Goal: Task Accomplishment & Management: Manage account settings

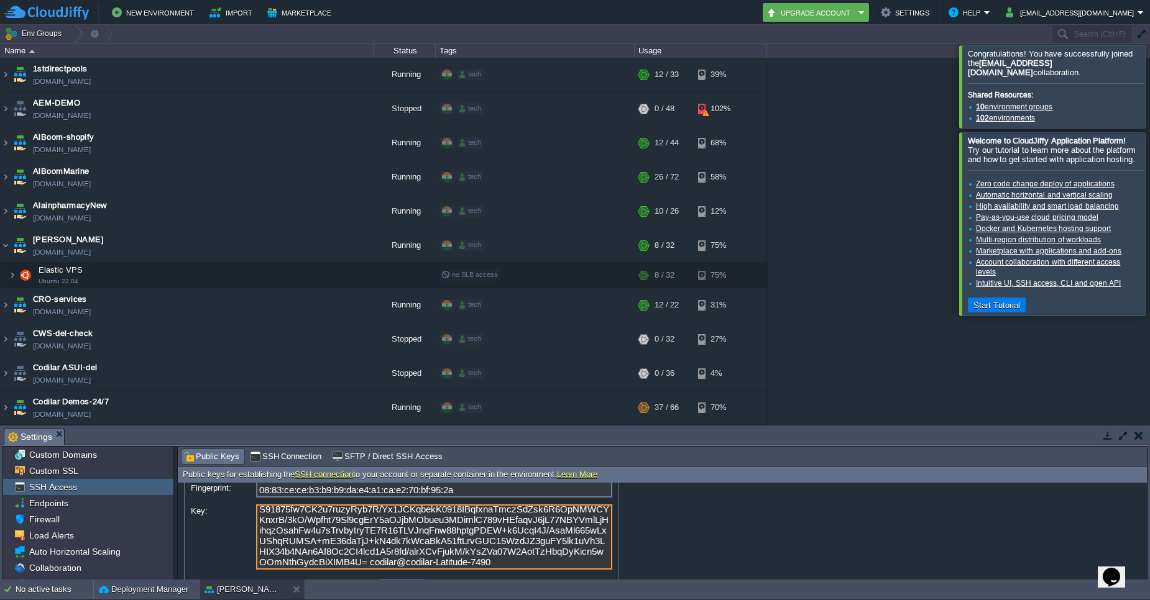
scroll to position [106, 0]
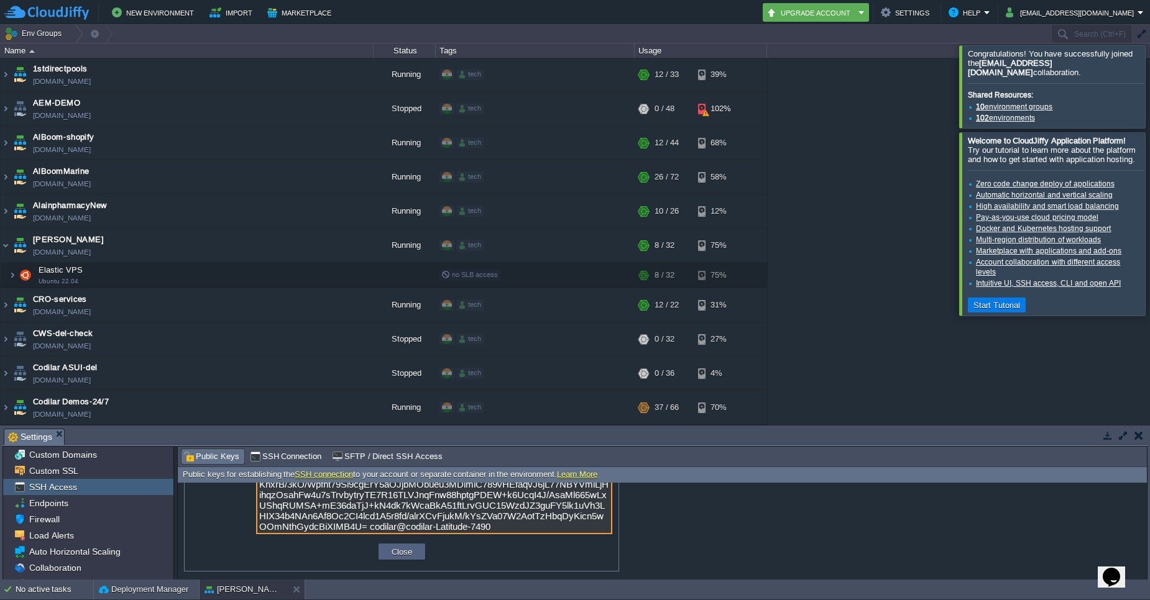
click at [552, 525] on textarea "ssh-rsa AAAAB3NzaC1yc2EAAAADAQABAAABgQCRqcM4q5wsYfgnuuXzyKCGLyD0tSV3TdIWCZkPa1v…" at bounding box center [434, 501] width 356 height 65
click at [549, 530] on textarea "ssh-rsa AAAAB3NzaC1yc2EAAAADAQABAAABgQCRqcM4q5wsYfgnuuXzyKCGLyD0tSV3TdIWCZkPa1v…" at bounding box center [434, 501] width 356 height 65
click at [544, 528] on textarea "ssh-rsa AAAAB3NzaC1yc2EAAAADAQABAAABgQCRqcM4q5wsYfgnuuXzyKCGLyD0tSV3TdIWCZkPa1v…" at bounding box center [434, 501] width 356 height 65
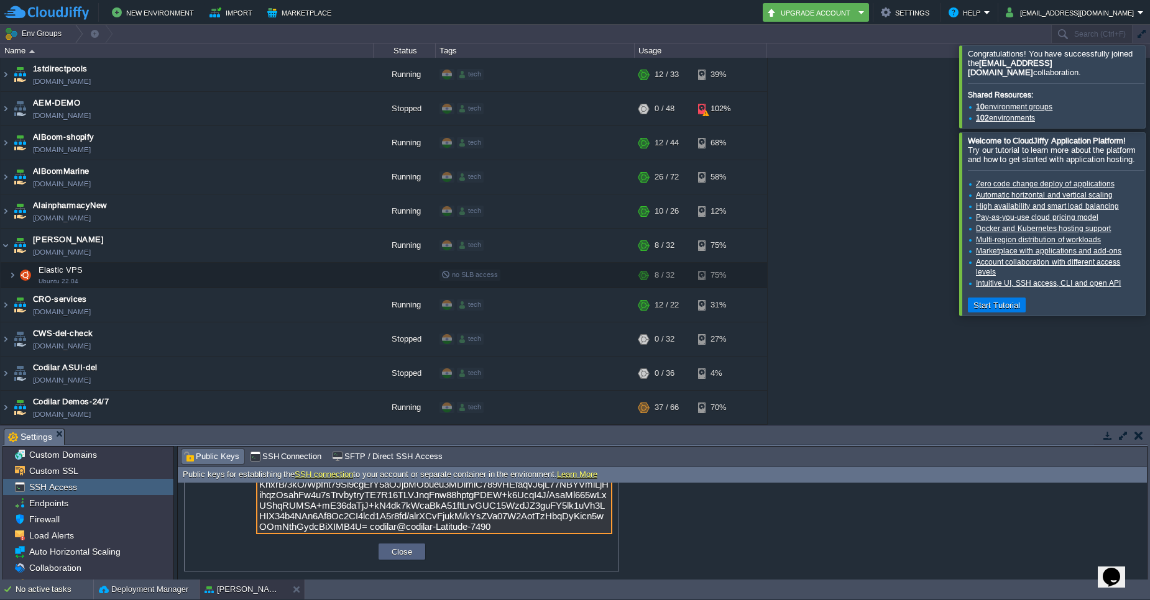
scroll to position [0, 0]
click at [405, 557] on button "Close" at bounding box center [402, 551] width 28 height 11
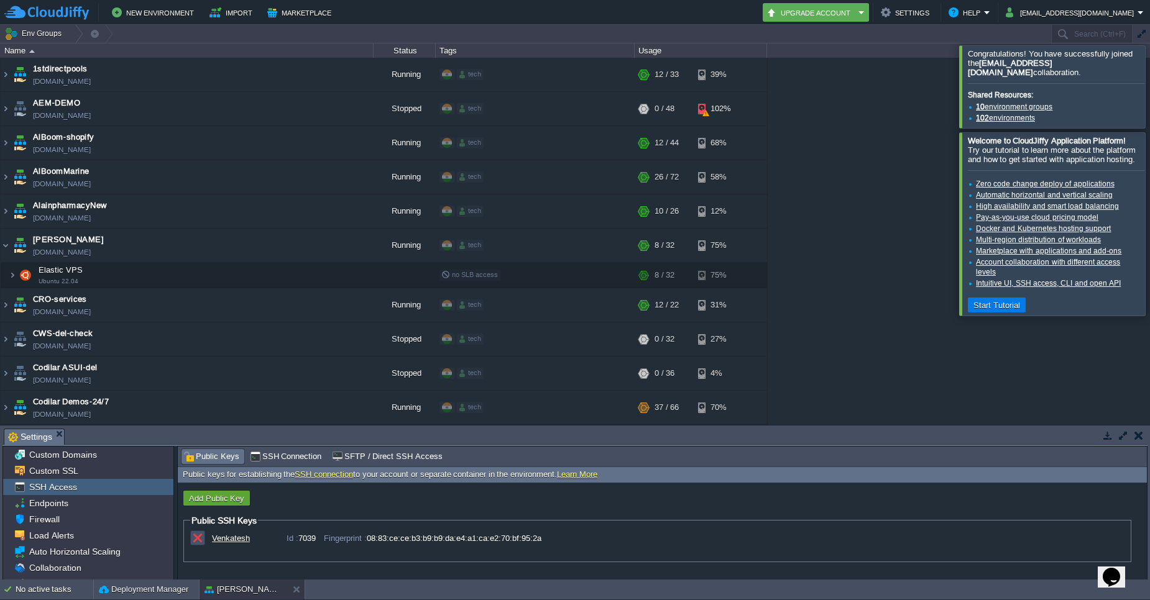
click at [200, 538] on button "button" at bounding box center [197, 538] width 11 height 11
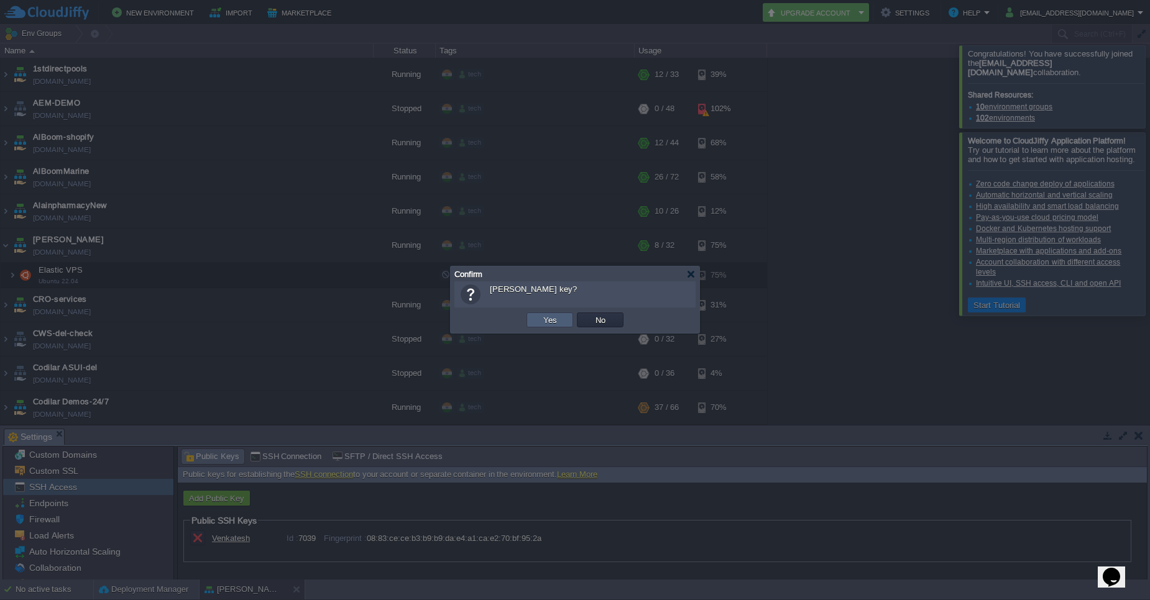
click at [556, 326] on td "Yes" at bounding box center [549, 320] width 47 height 15
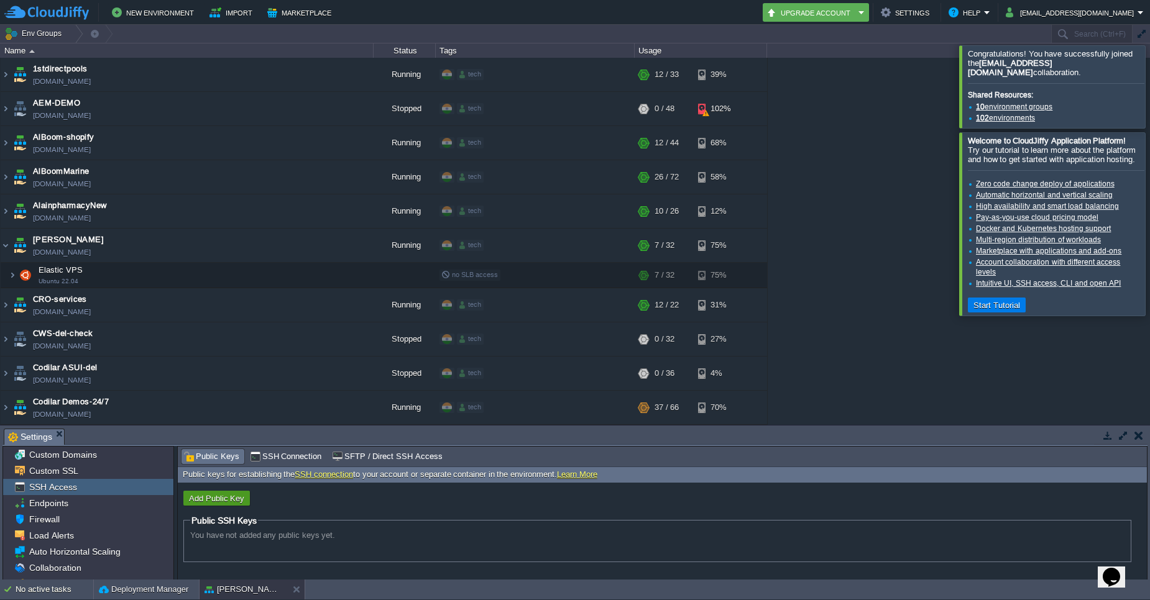
click at [232, 503] on button "Add Public Key" at bounding box center [216, 498] width 63 height 11
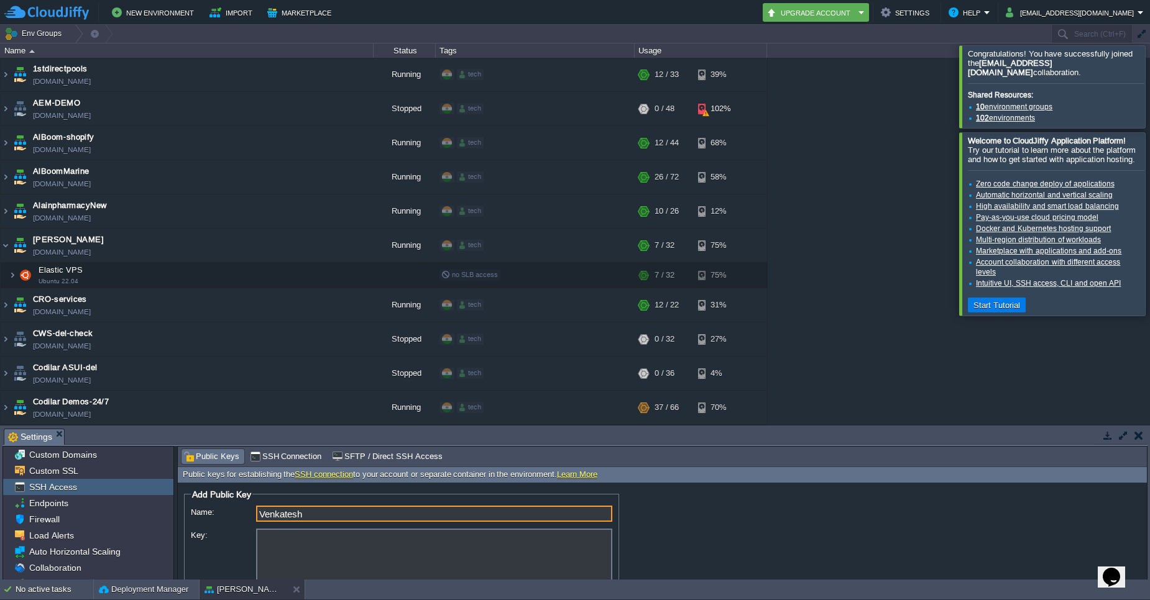
type input "Venkatesh"
click at [285, 534] on textarea "Key:" at bounding box center [434, 561] width 356 height 65
paste textarea "ssh-rsa AAAAB3NzaC1yc2EAAAADAQABAAABgQCRqcM4q5wsYfgnuuXzyKCGLyD0tSV3TdIWCZkPa1v…"
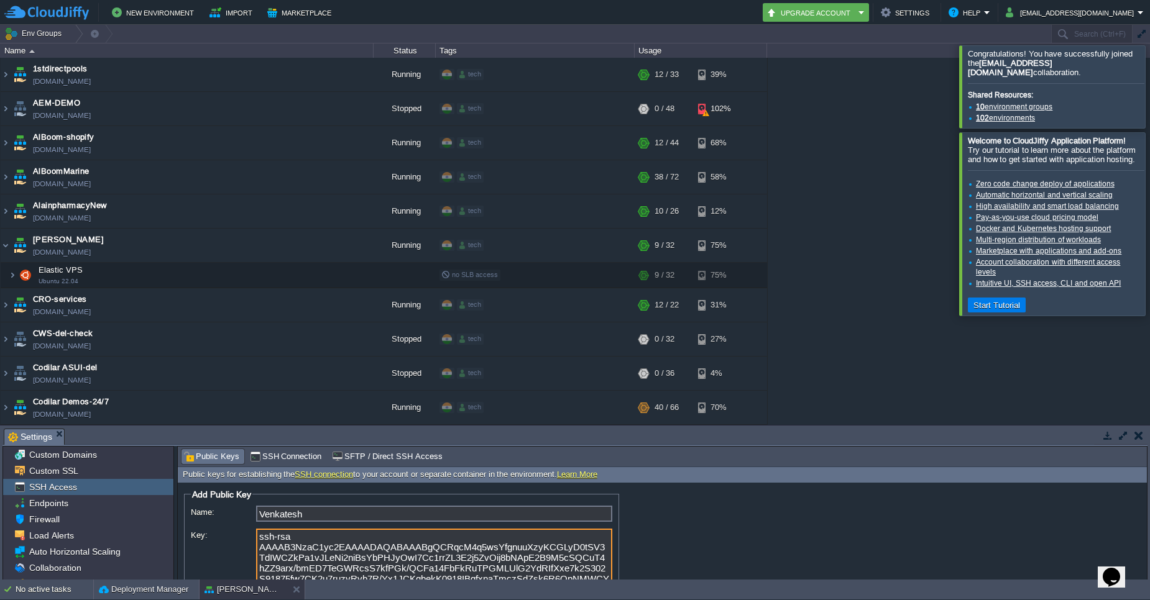
scroll to position [13, 0]
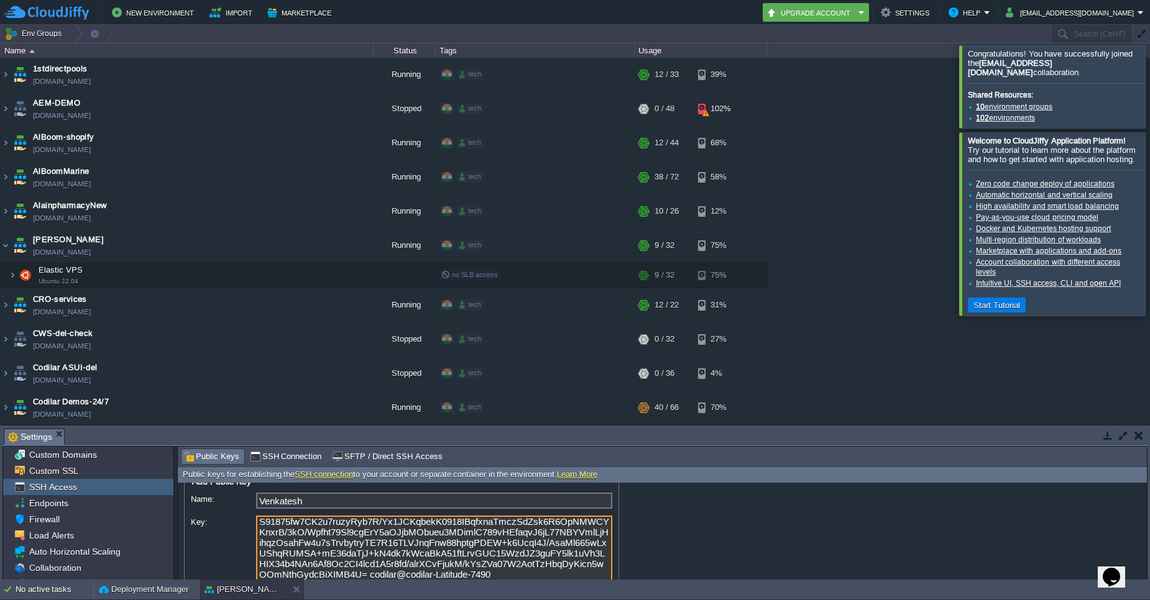
type textarea "ssh-rsa AAAAB3NzaC1yc2EAAAADAQABAAABgQCRqcM4q5wsYfgnuuXzyKCGLyD0tSV3TdIWCZkPa1v…"
click at [329, 495] on input "Venkatesh" at bounding box center [434, 501] width 356 height 16
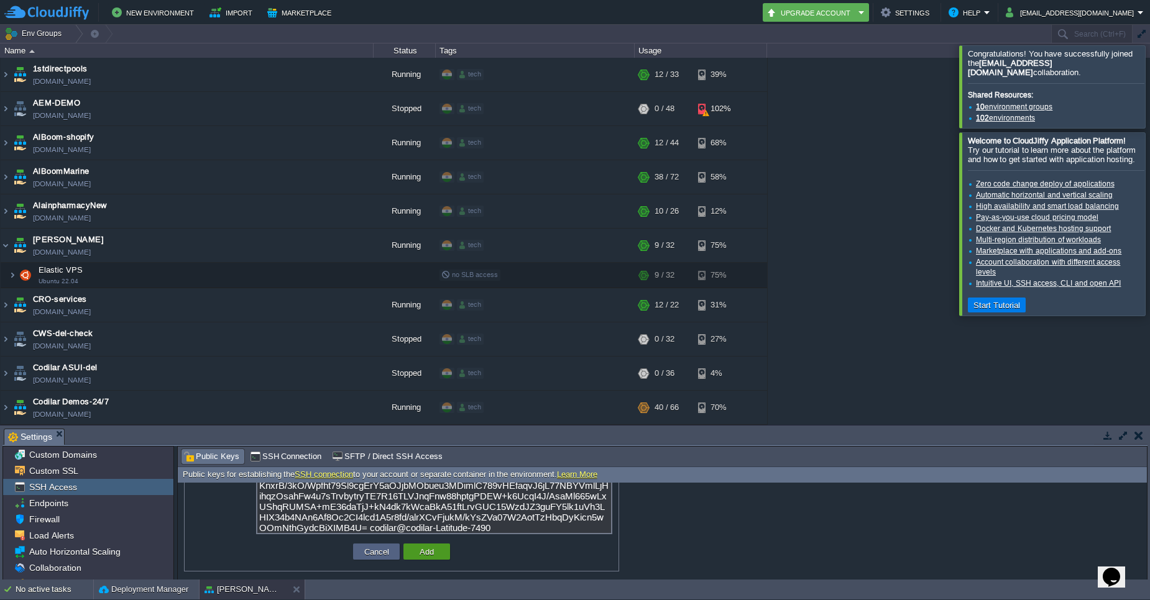
type input "Venkatesh-Pub"
click at [429, 552] on button "Add" at bounding box center [427, 551] width 22 height 11
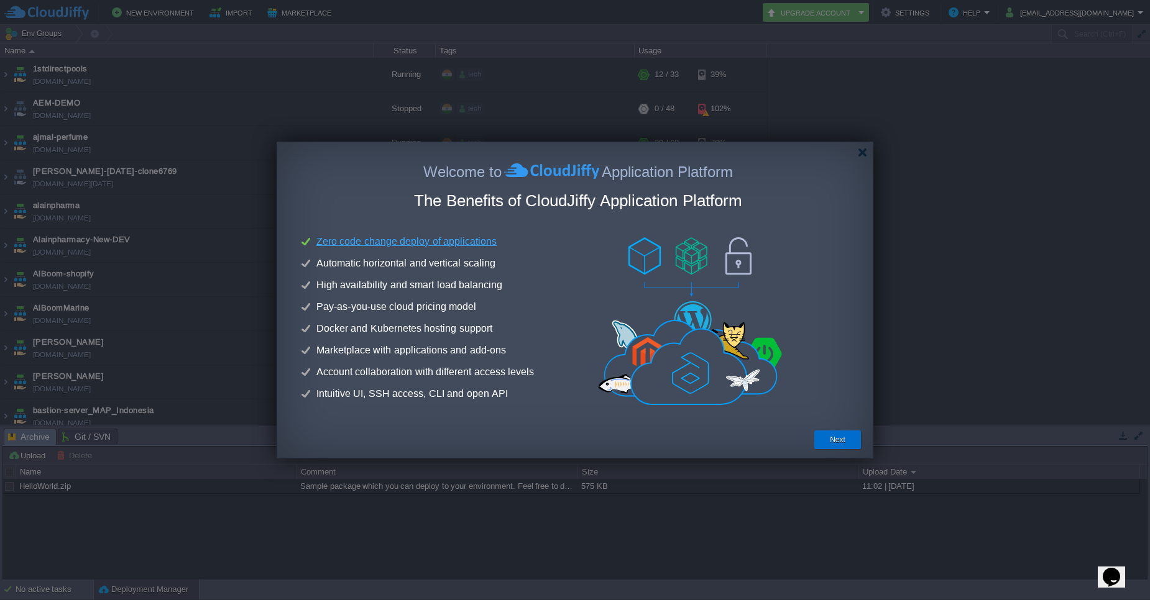
click at [840, 437] on button "Next" at bounding box center [838, 440] width 16 height 12
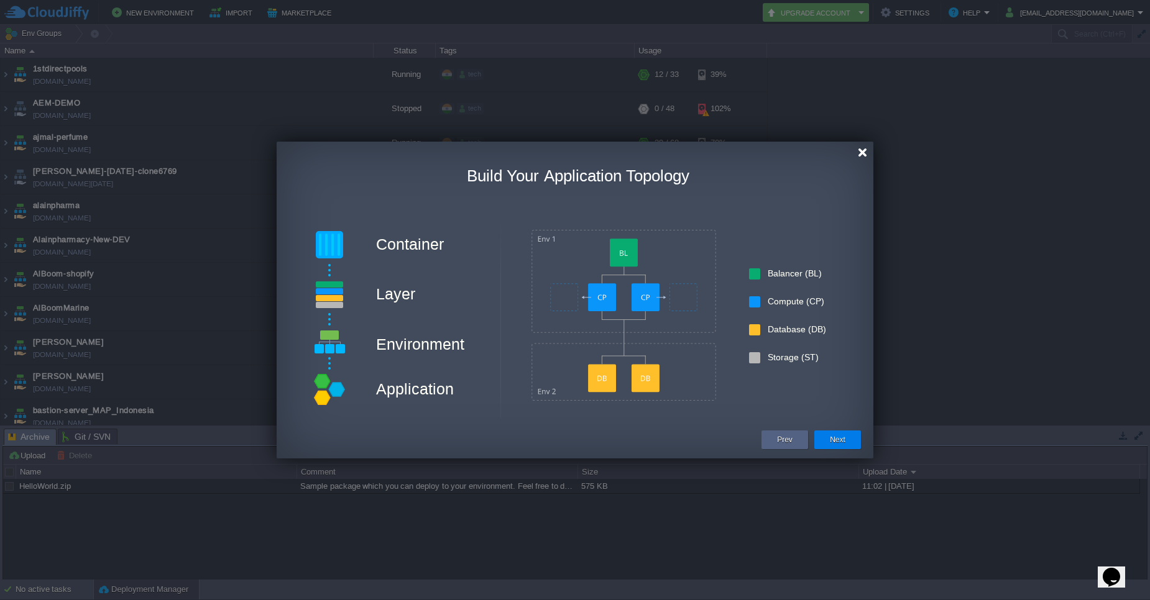
click at [861, 155] on div at bounding box center [862, 152] width 9 height 9
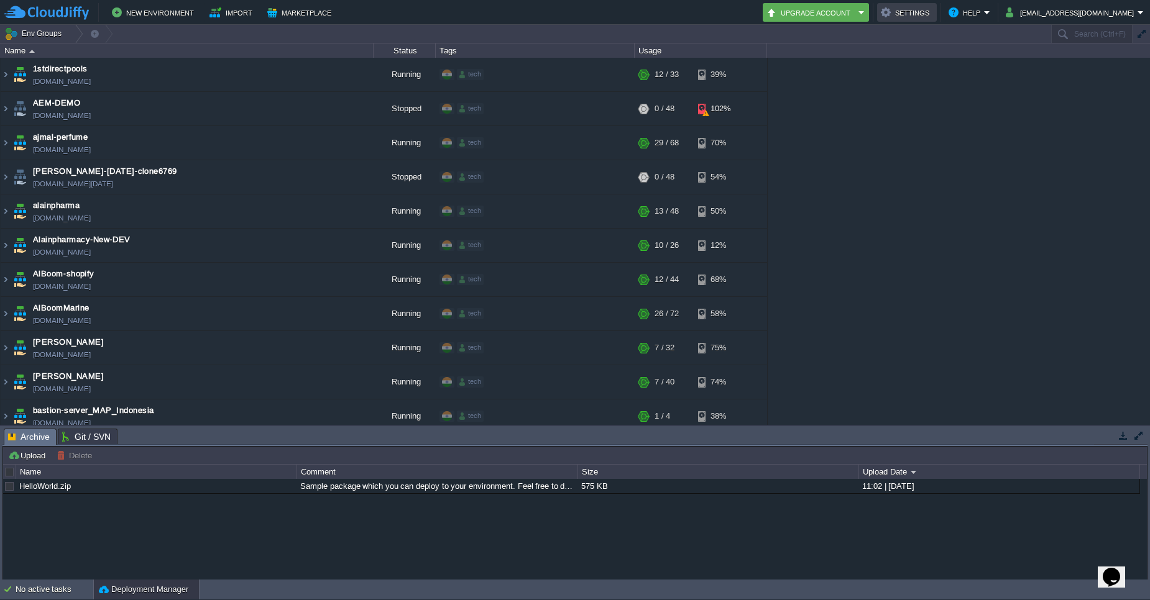
click at [930, 9] on button "Settings" at bounding box center [907, 12] width 52 height 15
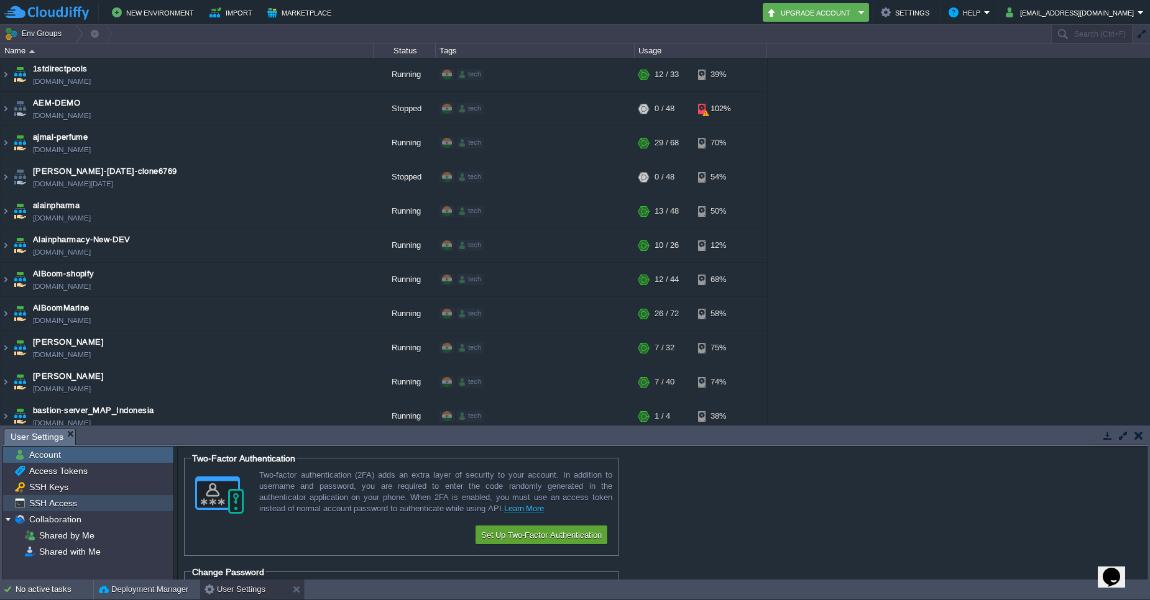
click at [59, 502] on span "SSH Access" at bounding box center [53, 503] width 52 height 11
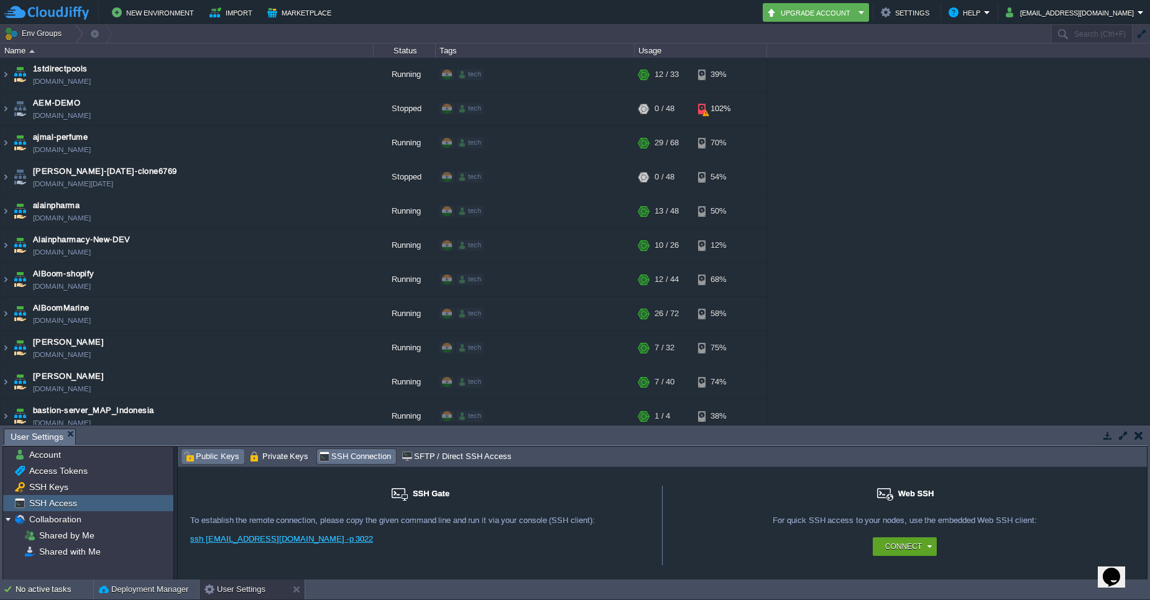
click at [216, 454] on span "Public Keys" at bounding box center [211, 457] width 56 height 14
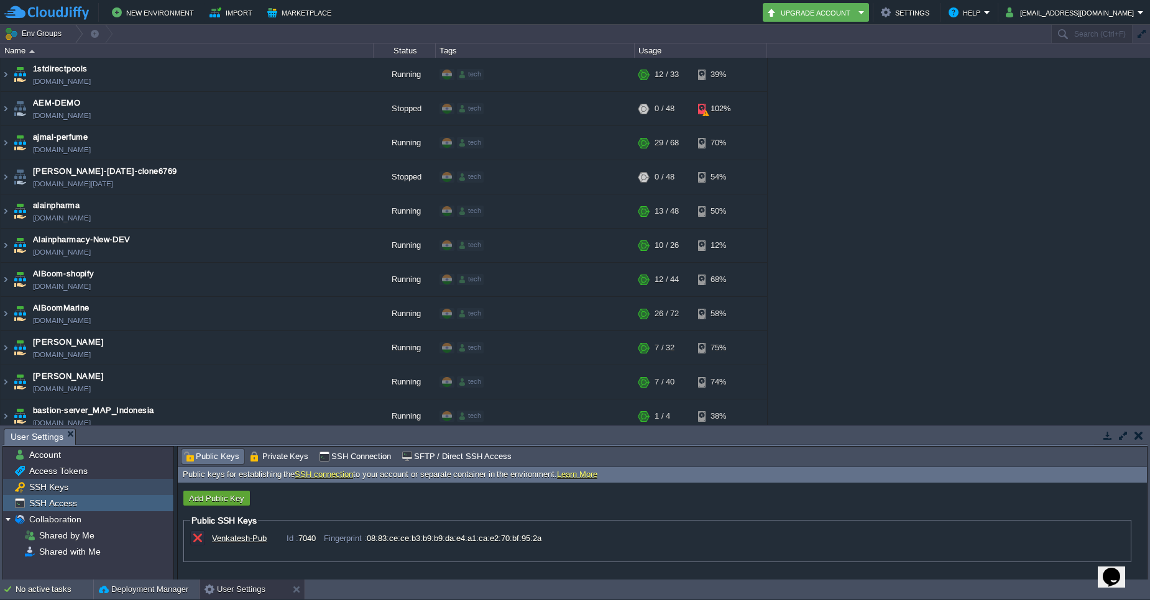
click at [74, 492] on div "SSH Keys" at bounding box center [88, 487] width 170 height 16
click at [66, 509] on div "SSH Access" at bounding box center [88, 503] width 170 height 16
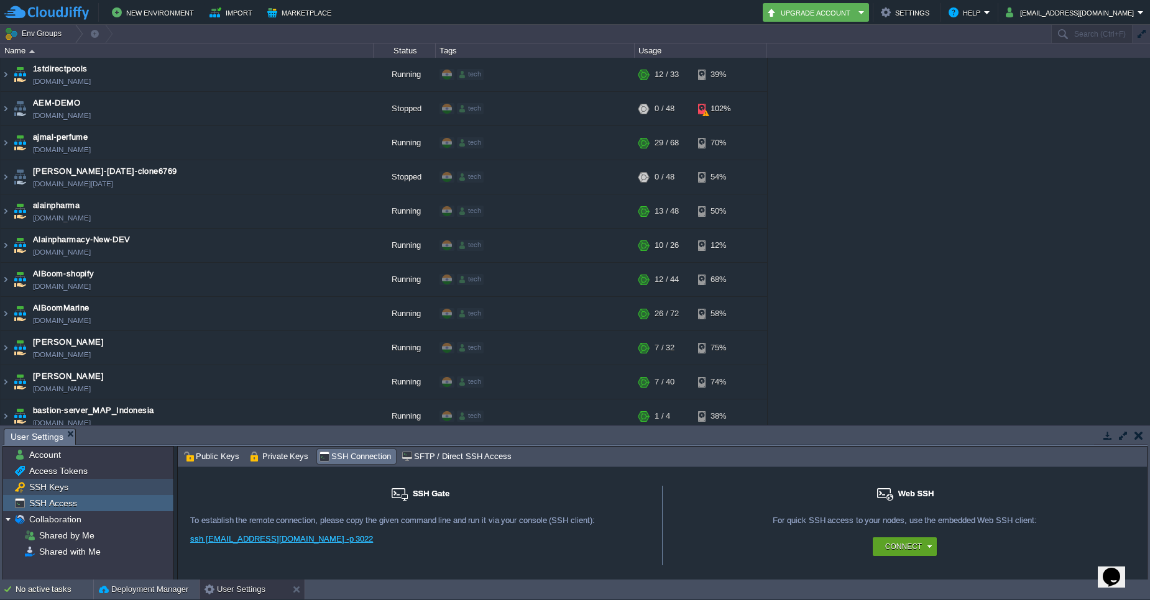
click at [66, 488] on span "SSH Keys" at bounding box center [49, 487] width 44 height 11
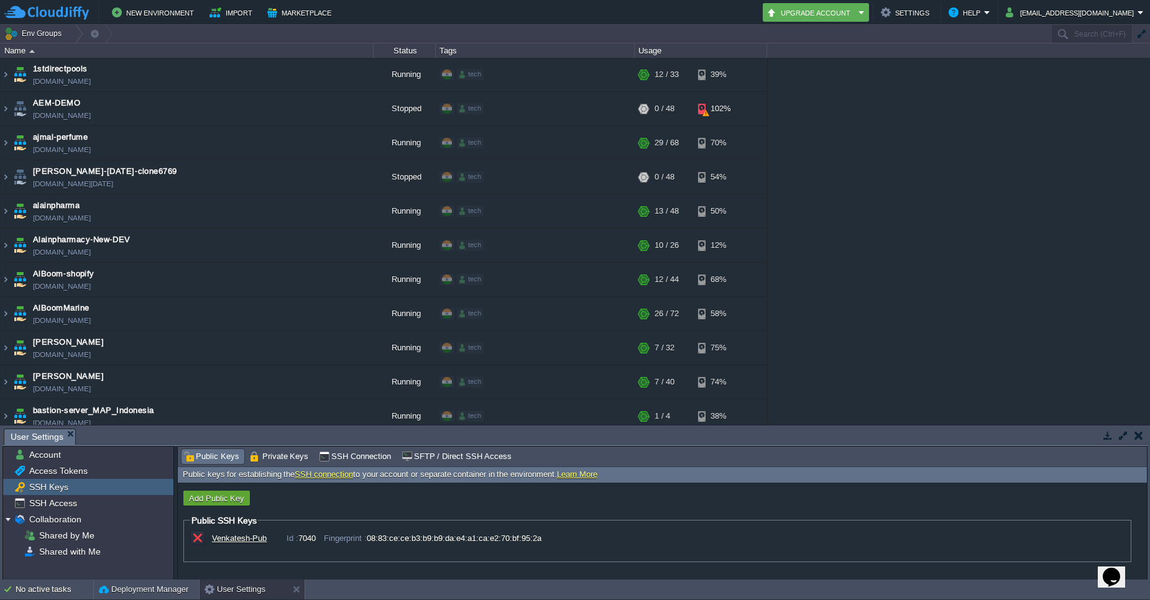
click at [1137, 442] on td at bounding box center [1138, 435] width 16 height 15
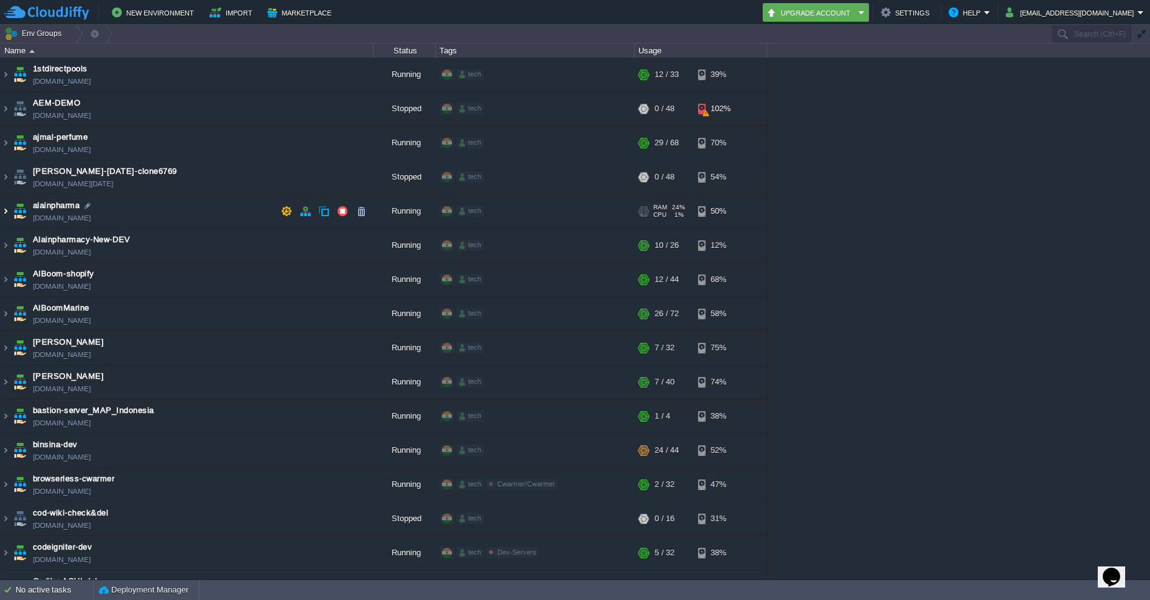
click at [6, 213] on img at bounding box center [6, 212] width 10 height 34
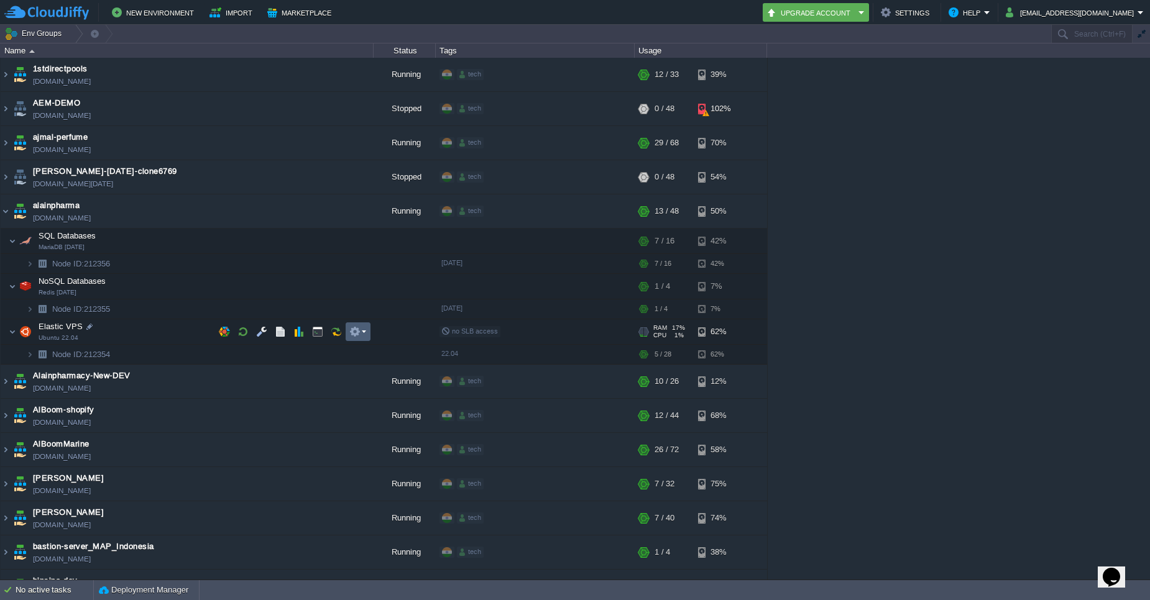
click at [362, 334] on em at bounding box center [357, 331] width 17 height 11
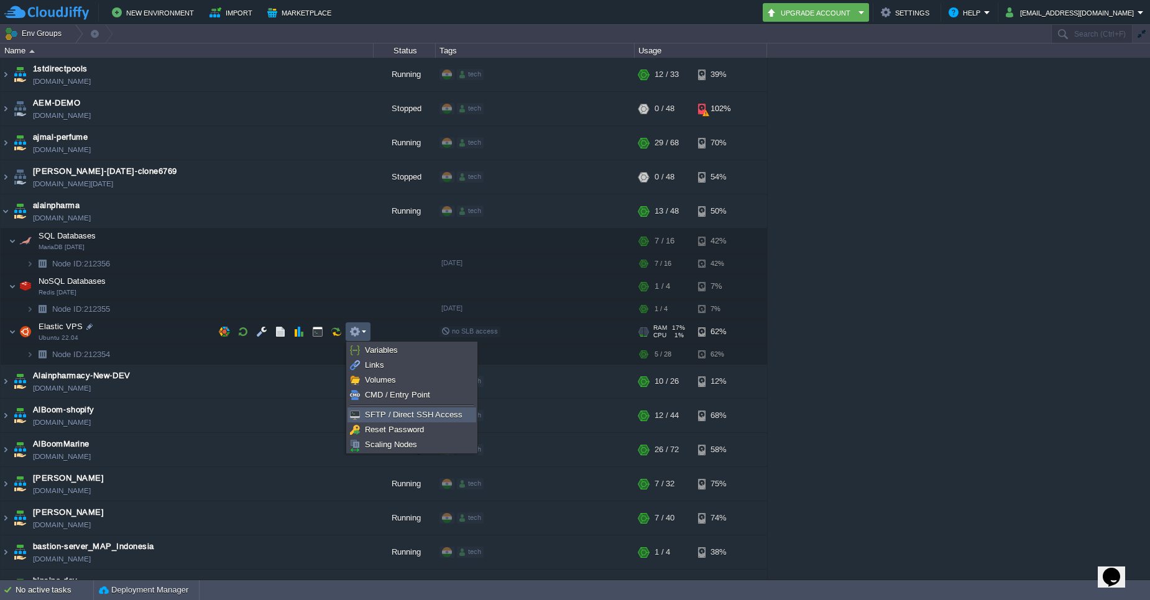
click at [378, 411] on span "SFTP / Direct SSH Access" at bounding box center [414, 414] width 98 height 9
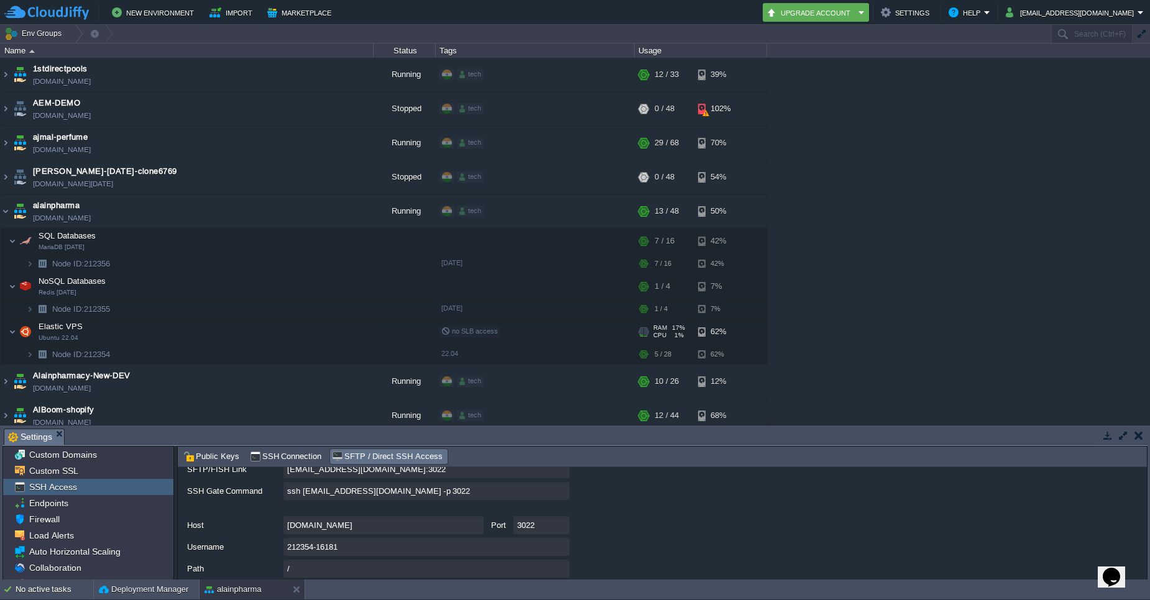
scroll to position [100, 0]
click at [554, 498] on input "ssh 212354-16181@gate.cloudjiffy.com -p 3022" at bounding box center [426, 495] width 286 height 18
